Goal: Information Seeking & Learning: Learn about a topic

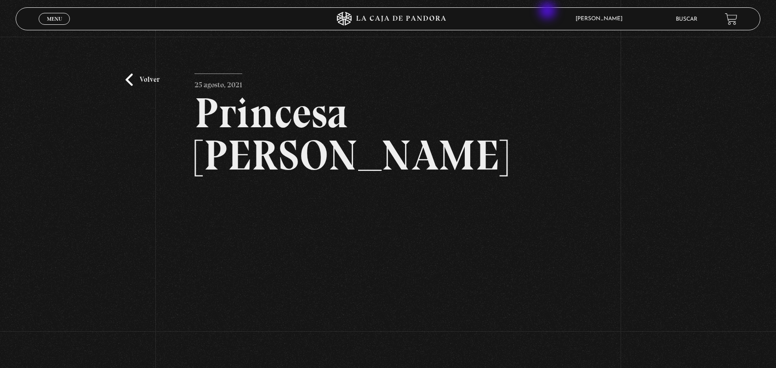
scroll to position [86, 0]
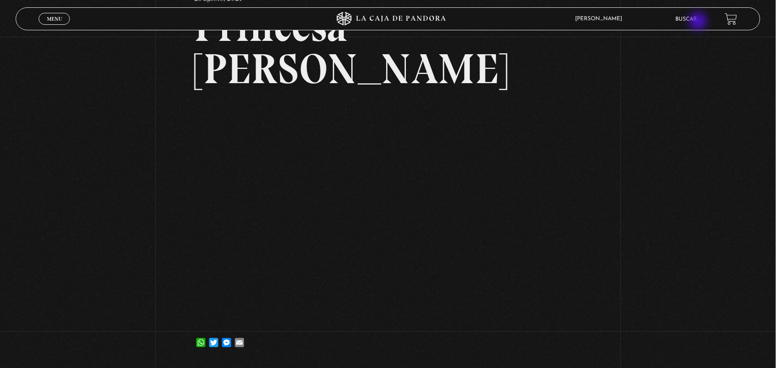
click at [697, 22] on li "Buscar" at bounding box center [686, 19] width 22 height 14
click at [688, 21] on link "Buscar" at bounding box center [686, 20] width 22 height 6
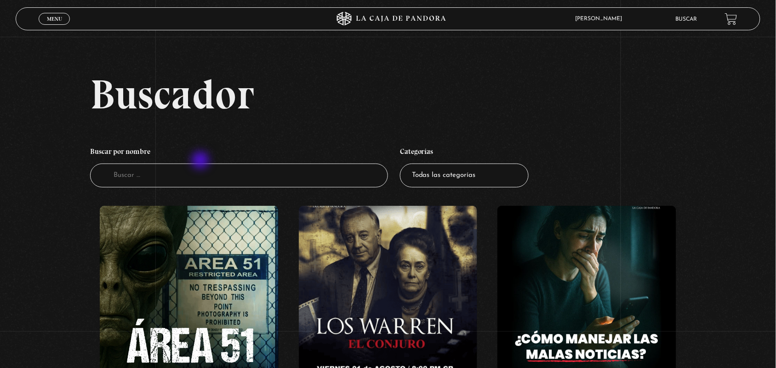
click at [203, 161] on h4 "Buscar por nombre" at bounding box center [239, 152] width 298 height 21
click at [196, 168] on input "Buscador" at bounding box center [239, 176] width 298 height 24
type input "e"
type input "nuclear"
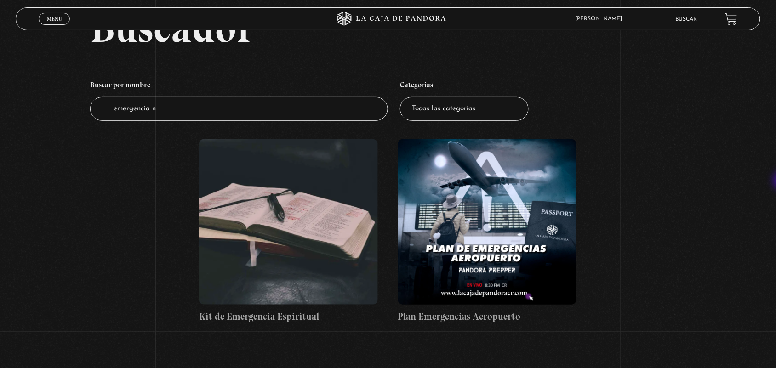
scroll to position [71, 0]
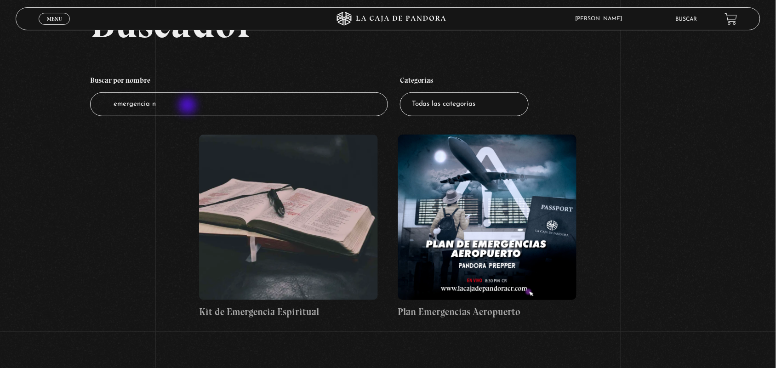
click at [188, 106] on input "emergencia n" at bounding box center [239, 104] width 298 height 24
type input "e"
type input "nucl"
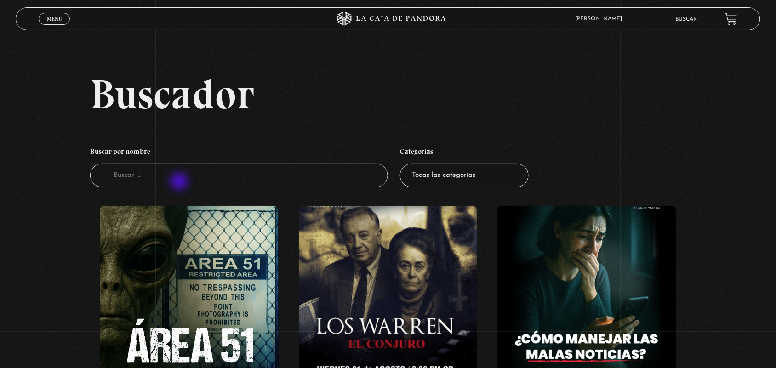
click at [180, 182] on input "Buscador" at bounding box center [239, 176] width 298 height 24
type input "nucle"
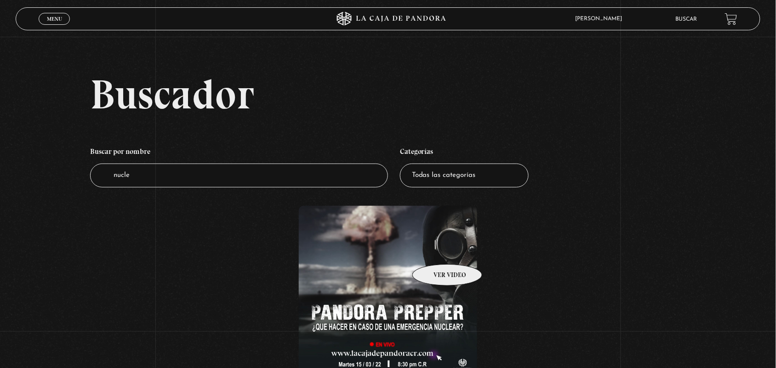
click at [435, 250] on figure at bounding box center [388, 288] width 179 height 165
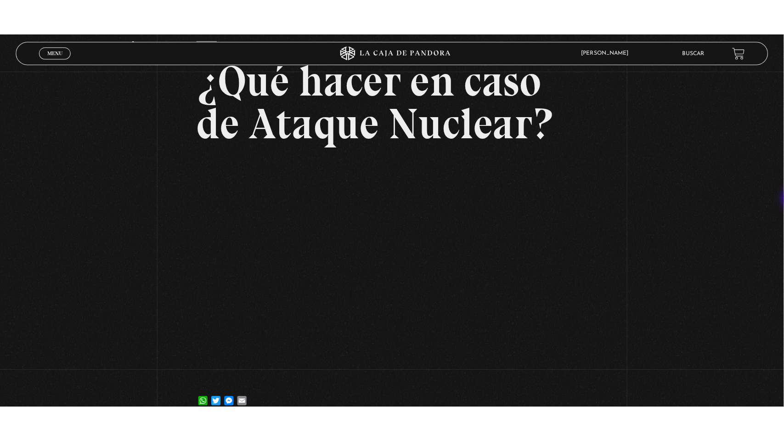
scroll to position [67, 0]
